Goal: Navigation & Orientation: Find specific page/section

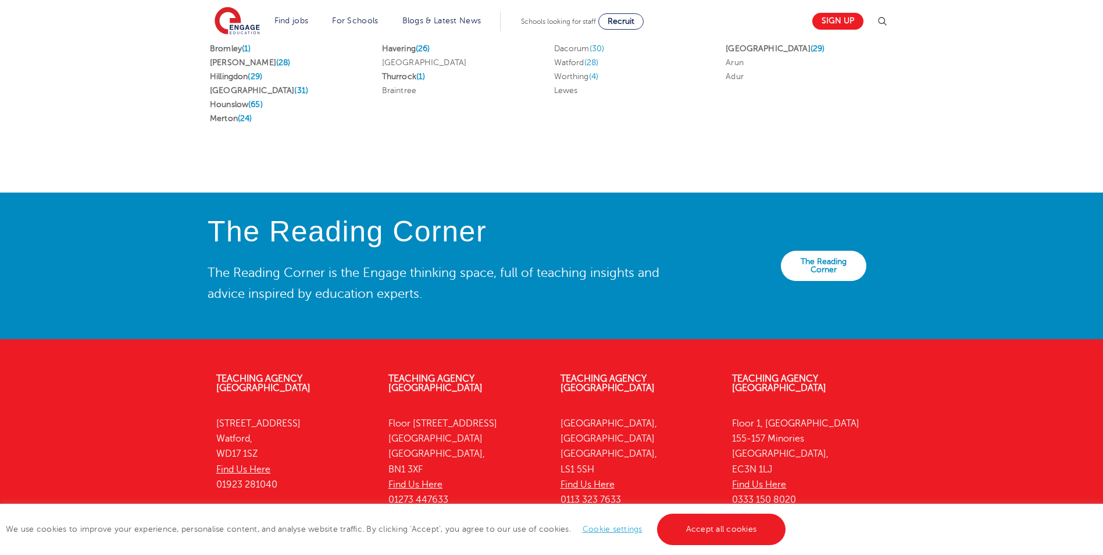
scroll to position [2474, 0]
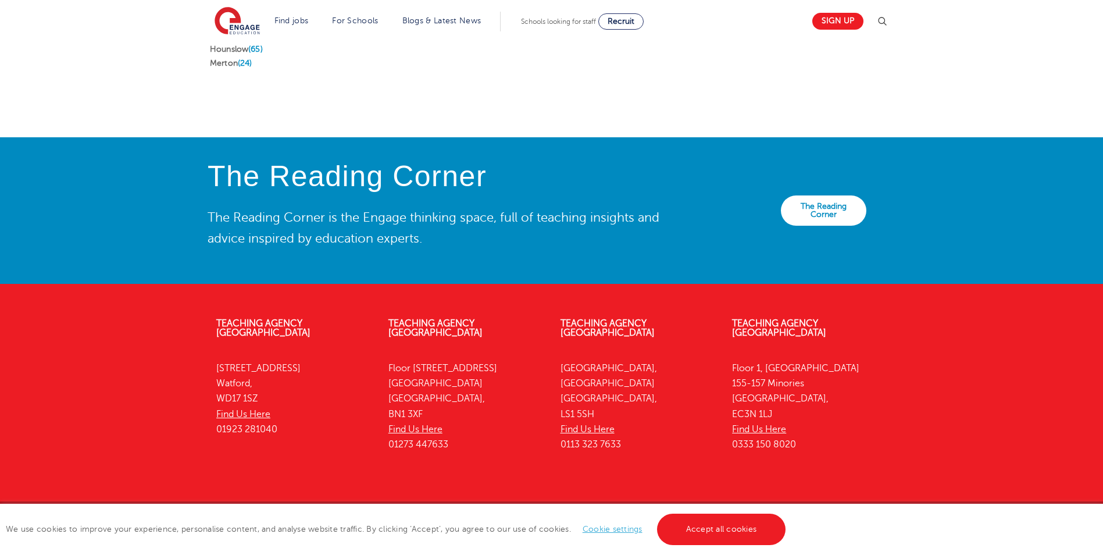
click at [630, 533] on div "We use cookies to improve your experience, personalise content, and analyse web…" at bounding box center [551, 529] width 1103 height 51
click at [629, 533] on link "Cookie settings" at bounding box center [613, 528] width 60 height 9
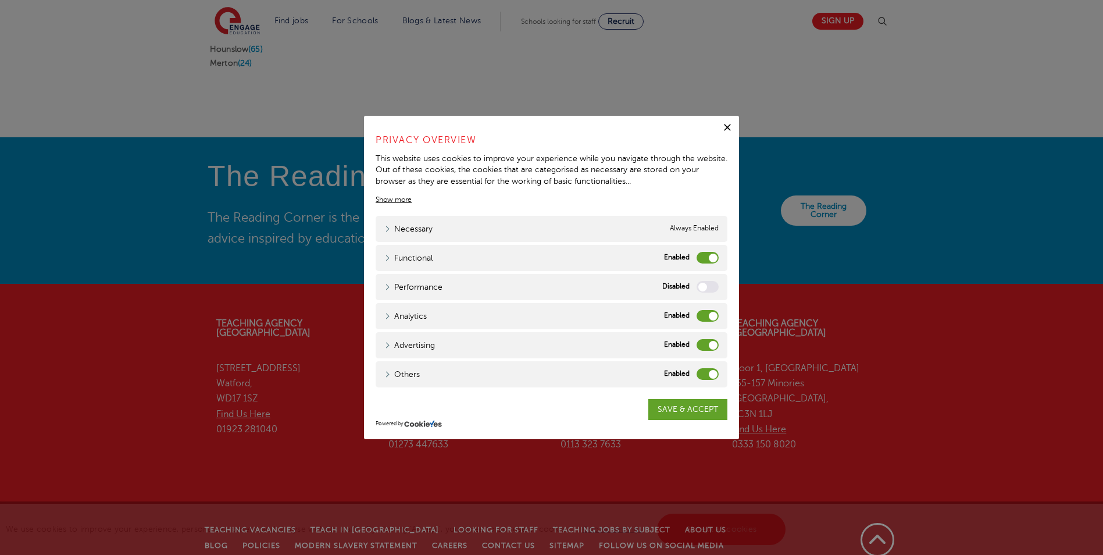
click at [696, 259] on div "Functional Functional" at bounding box center [552, 258] width 352 height 26
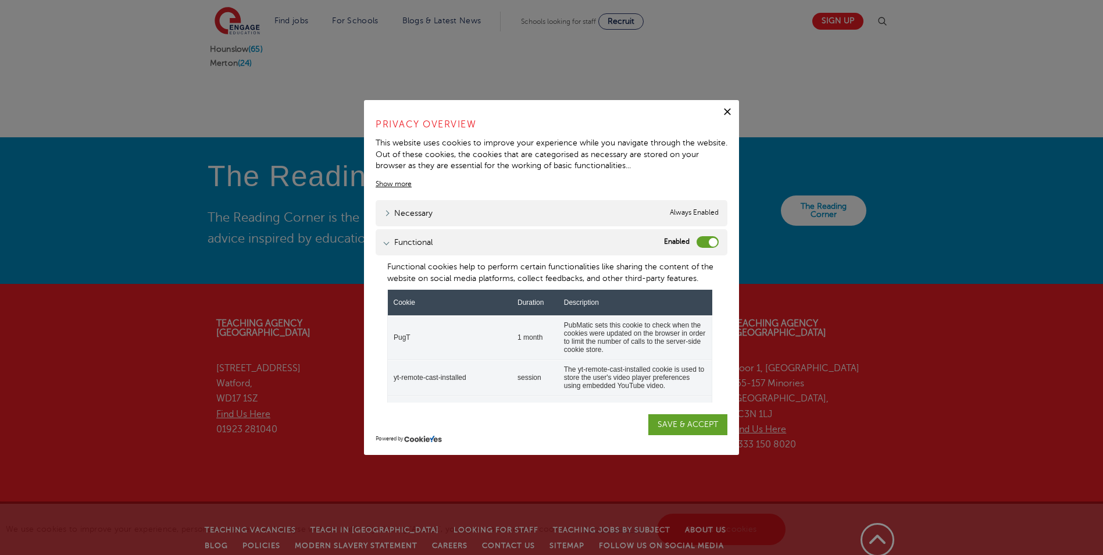
click at [697, 246] on label "Functional" at bounding box center [708, 242] width 22 height 12
click at [0, 0] on input "Functional" at bounding box center [0, 0] width 0 height 0
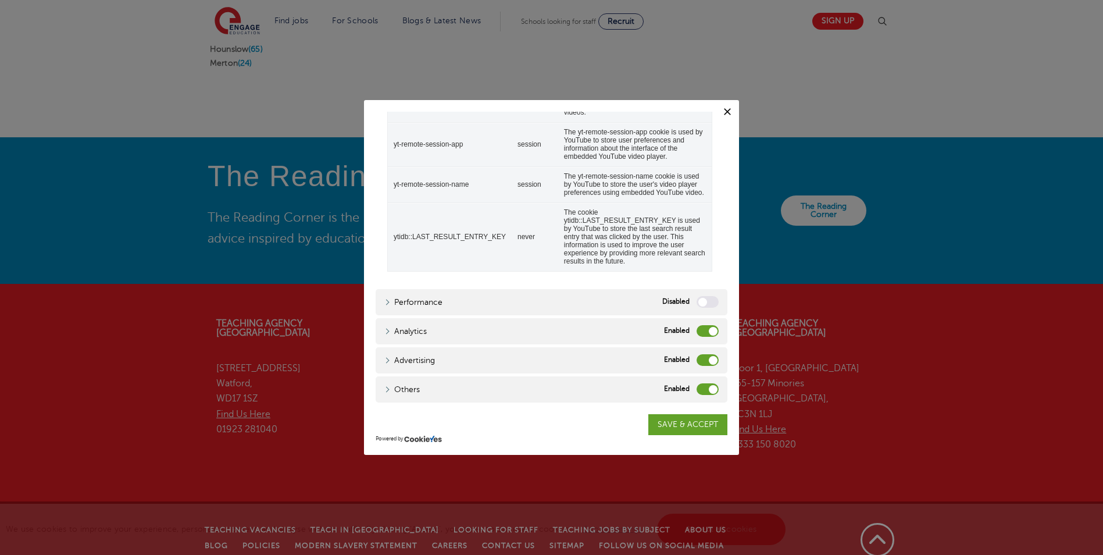
scroll to position [481, 0]
click at [697, 337] on label "Analytics" at bounding box center [708, 331] width 22 height 12
click at [0, 0] on input "Analytics" at bounding box center [0, 0] width 0 height 0
click at [697, 366] on label "Advertising" at bounding box center [708, 360] width 22 height 12
click at [0, 0] on input "Advertising" at bounding box center [0, 0] width 0 height 0
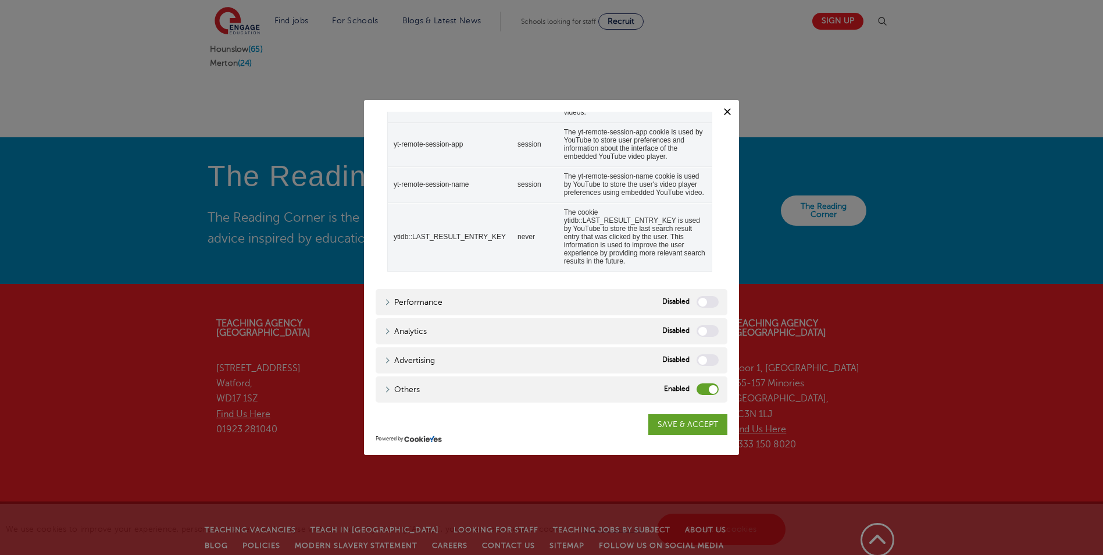
scroll to position [507, 0]
click at [697, 390] on label "Others" at bounding box center [708, 389] width 22 height 12
click at [0, 0] on input "Others" at bounding box center [0, 0] width 0 height 0
click at [690, 427] on link "SAVE & ACCEPT" at bounding box center [687, 424] width 79 height 21
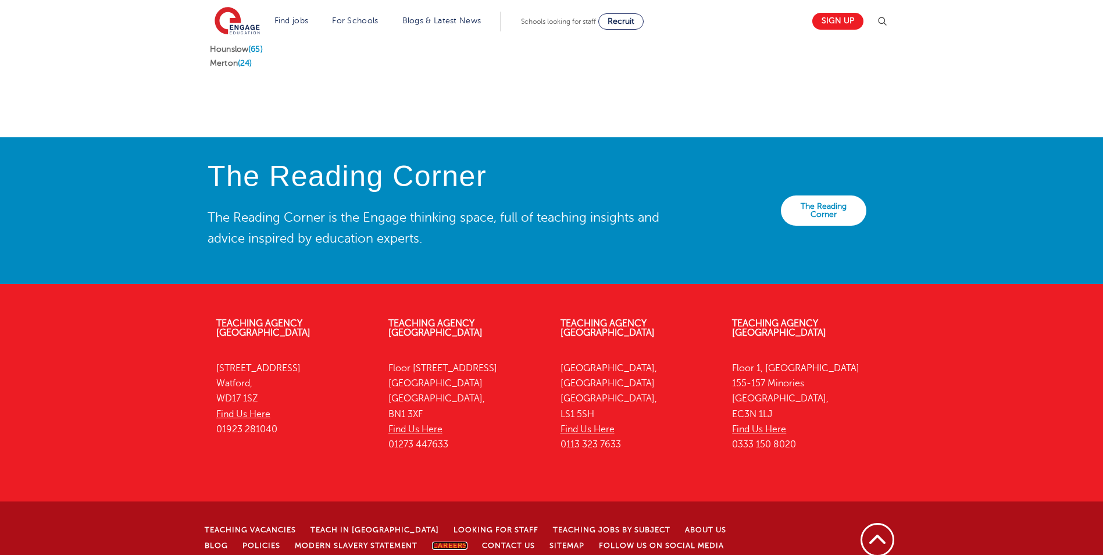
click at [432, 541] on link "Careers" at bounding box center [449, 545] width 35 height 8
